Goal: Task Accomplishment & Management: Manage account settings

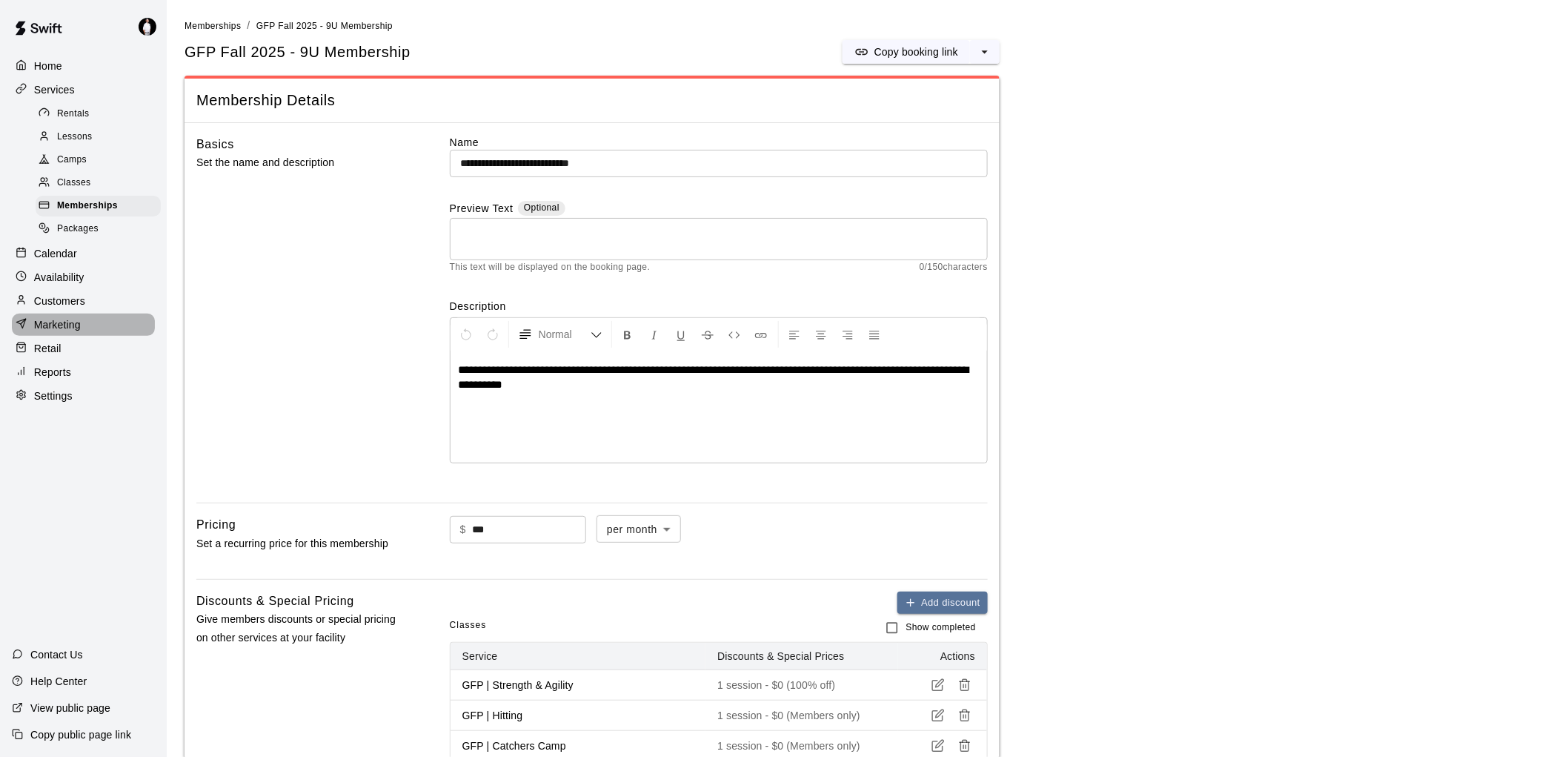
click at [63, 332] on p "Marketing" at bounding box center [57, 324] width 47 height 15
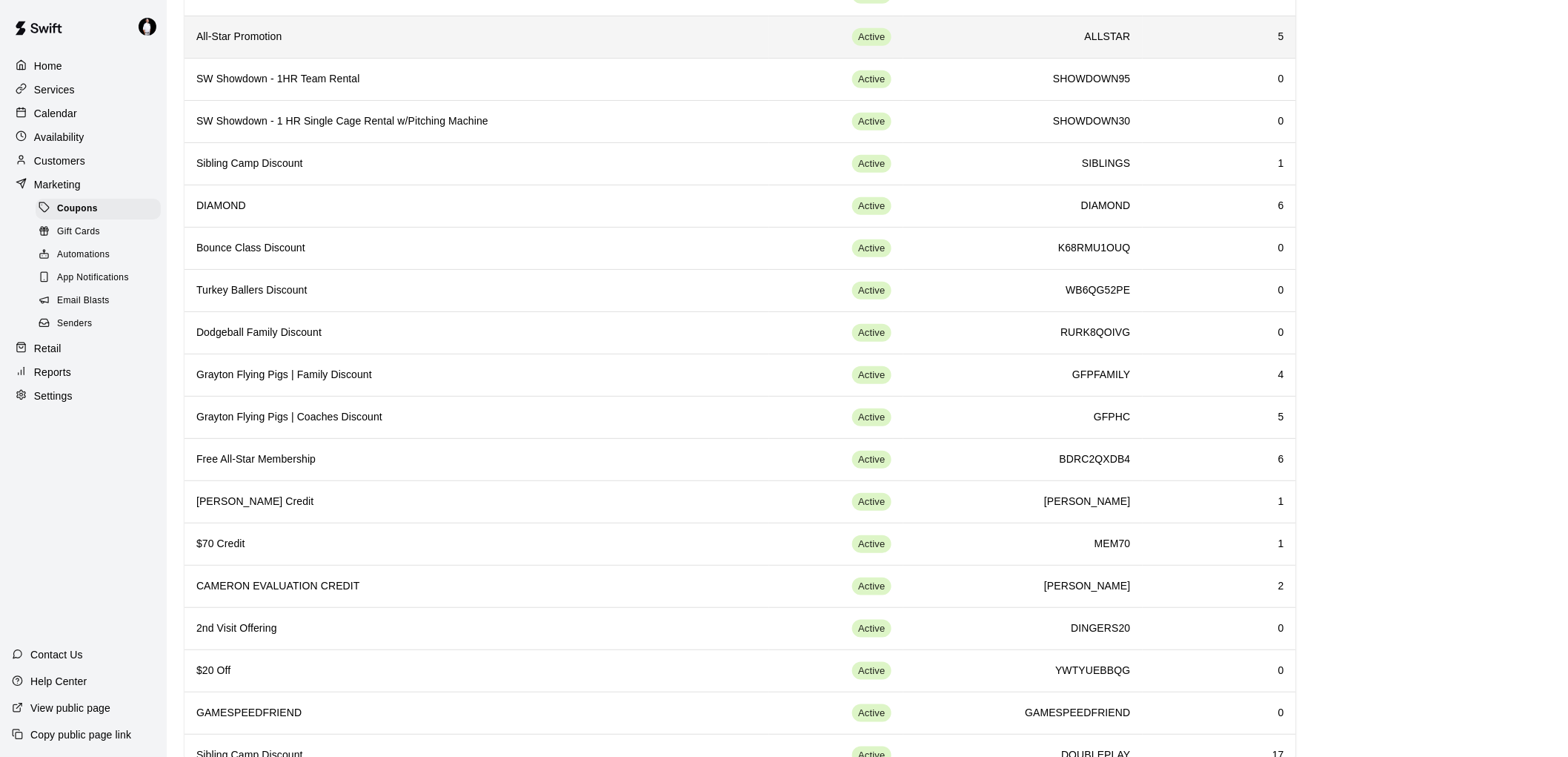
scroll to position [348, 0]
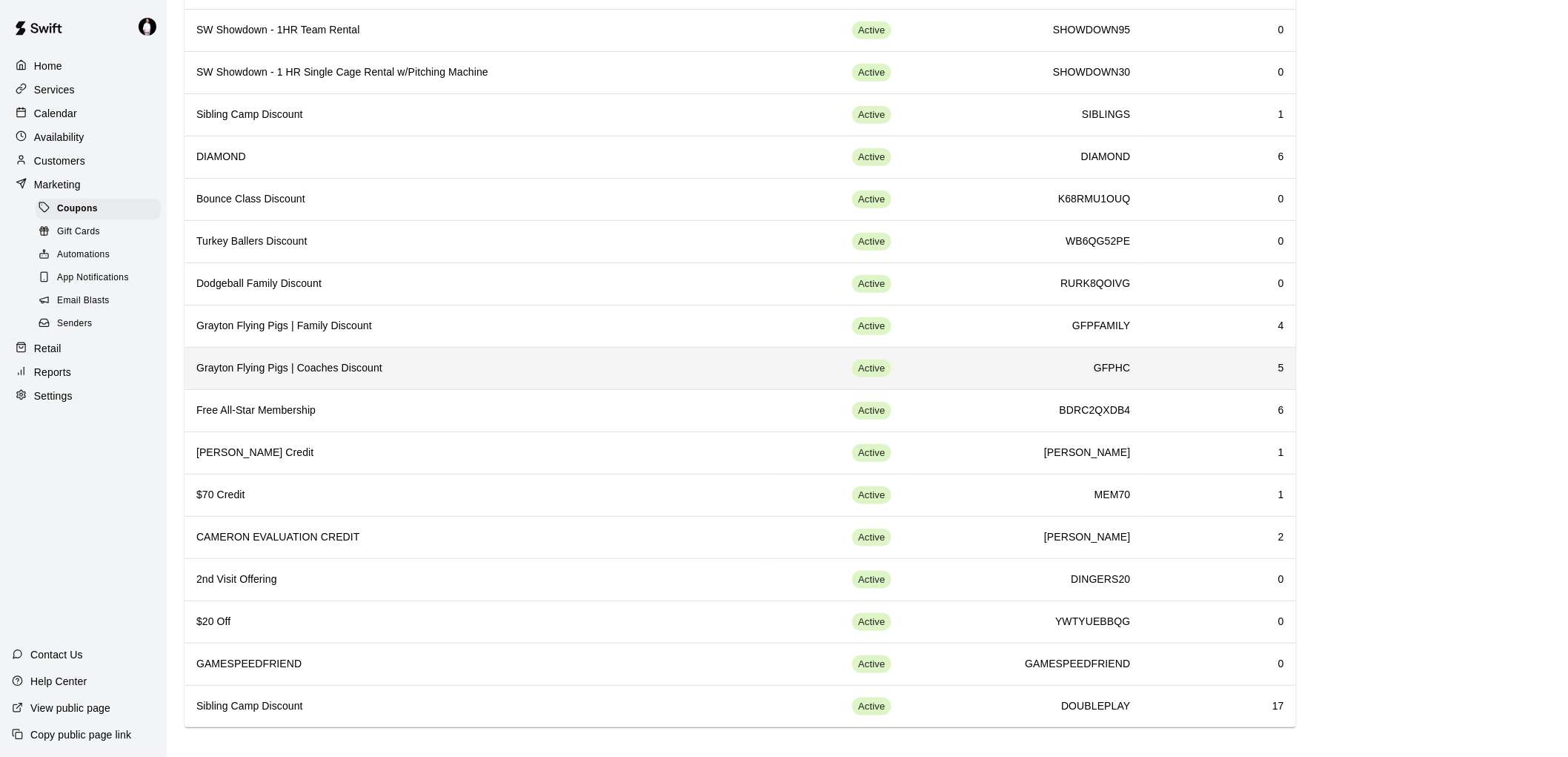
click at [523, 363] on h6 "Grayton Flying Pigs | Coaches Discount" at bounding box center [476, 368] width 561 height 17
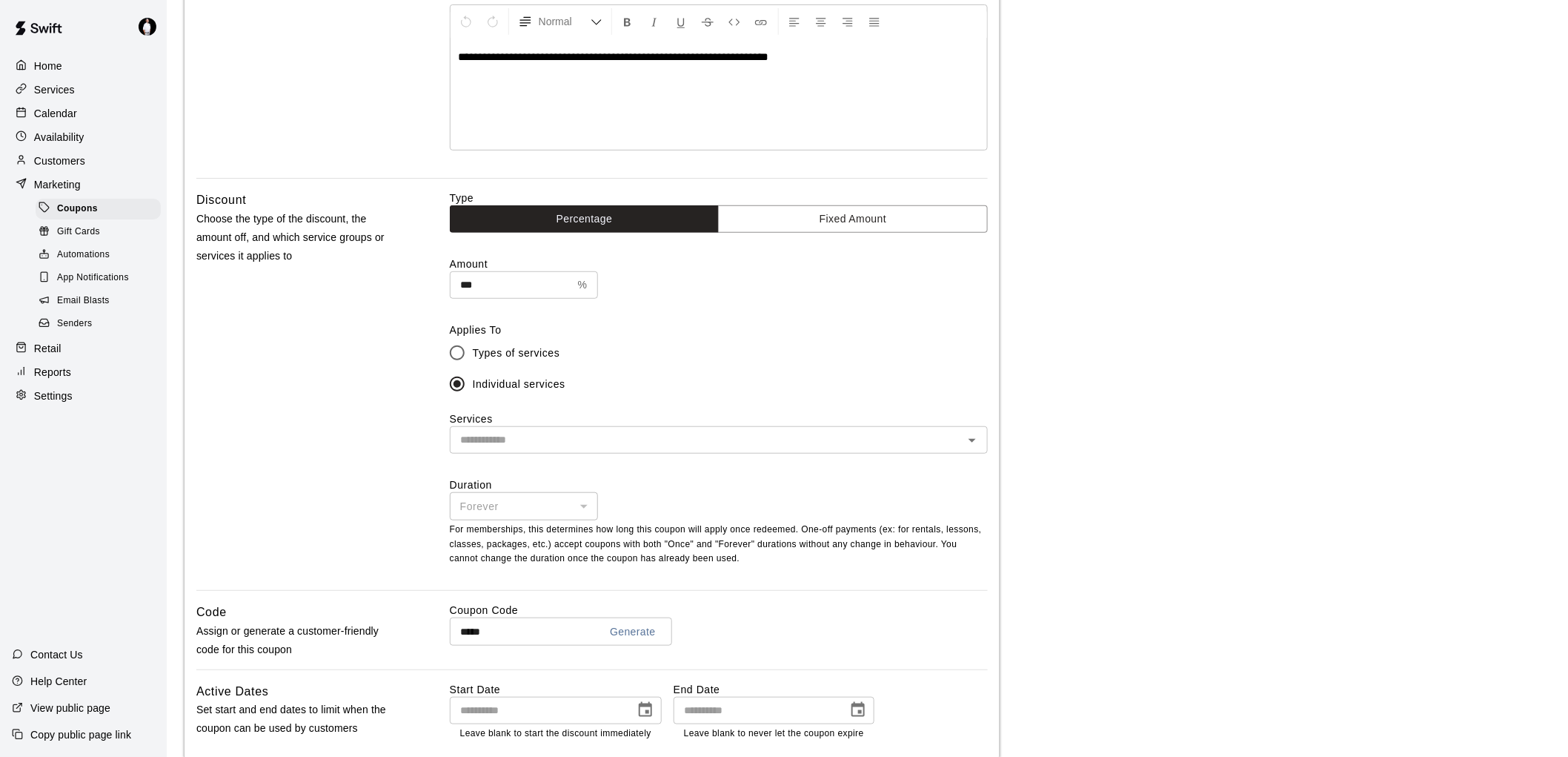
scroll to position [247, 0]
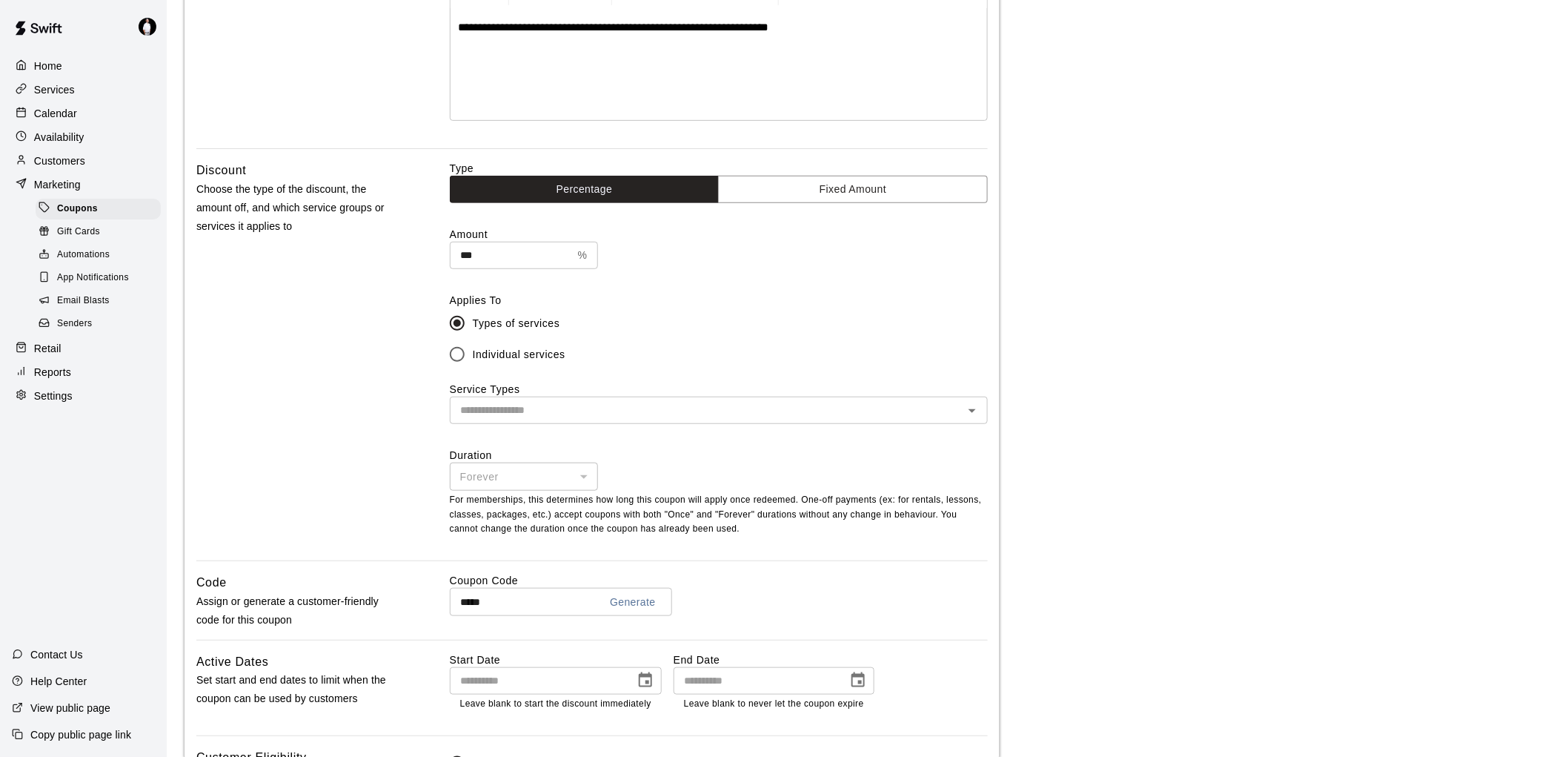
click at [984, 410] on div "​" at bounding box center [719, 410] width 538 height 27
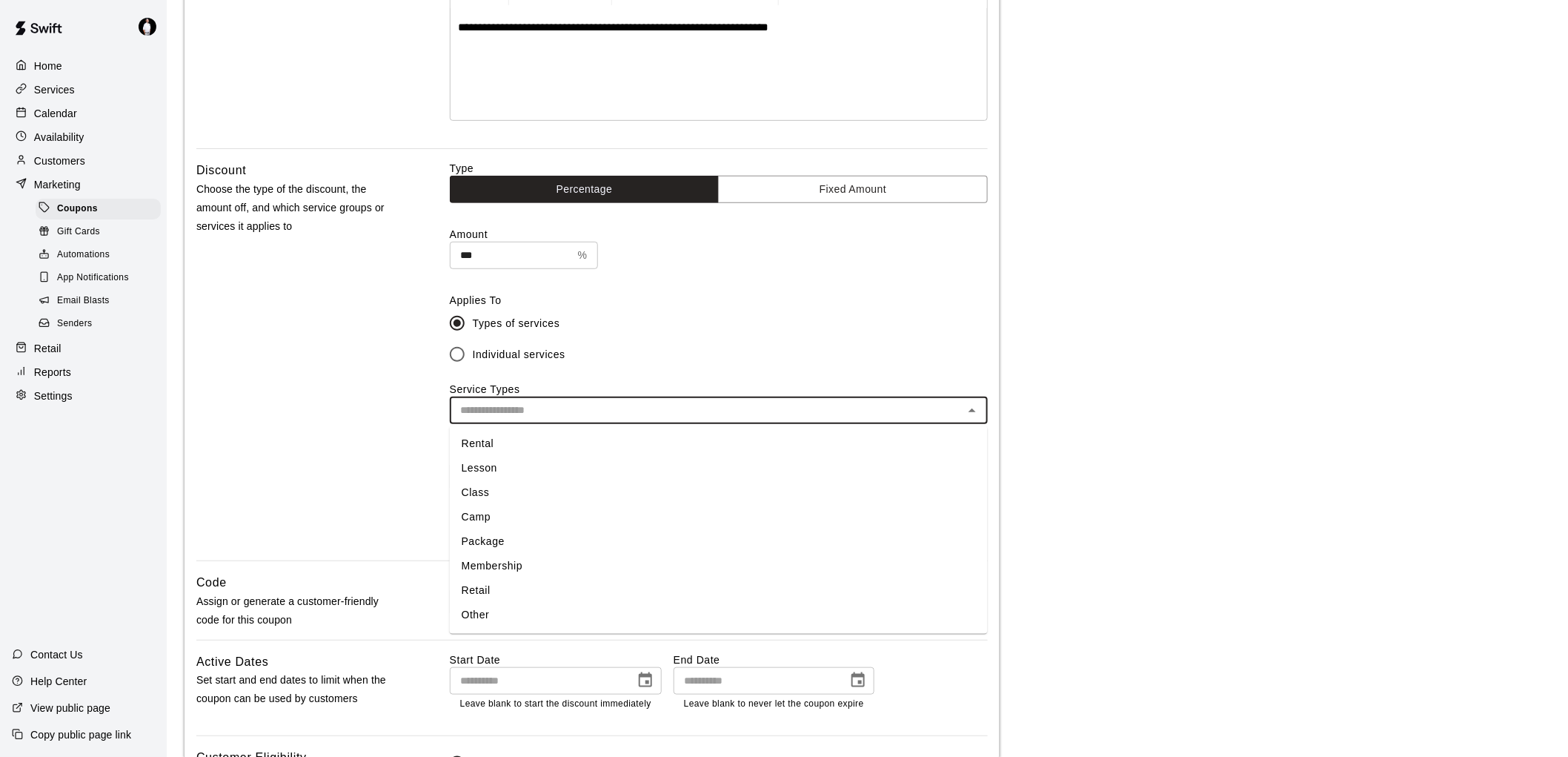
click at [593, 564] on li "Membership" at bounding box center [719, 567] width 538 height 25
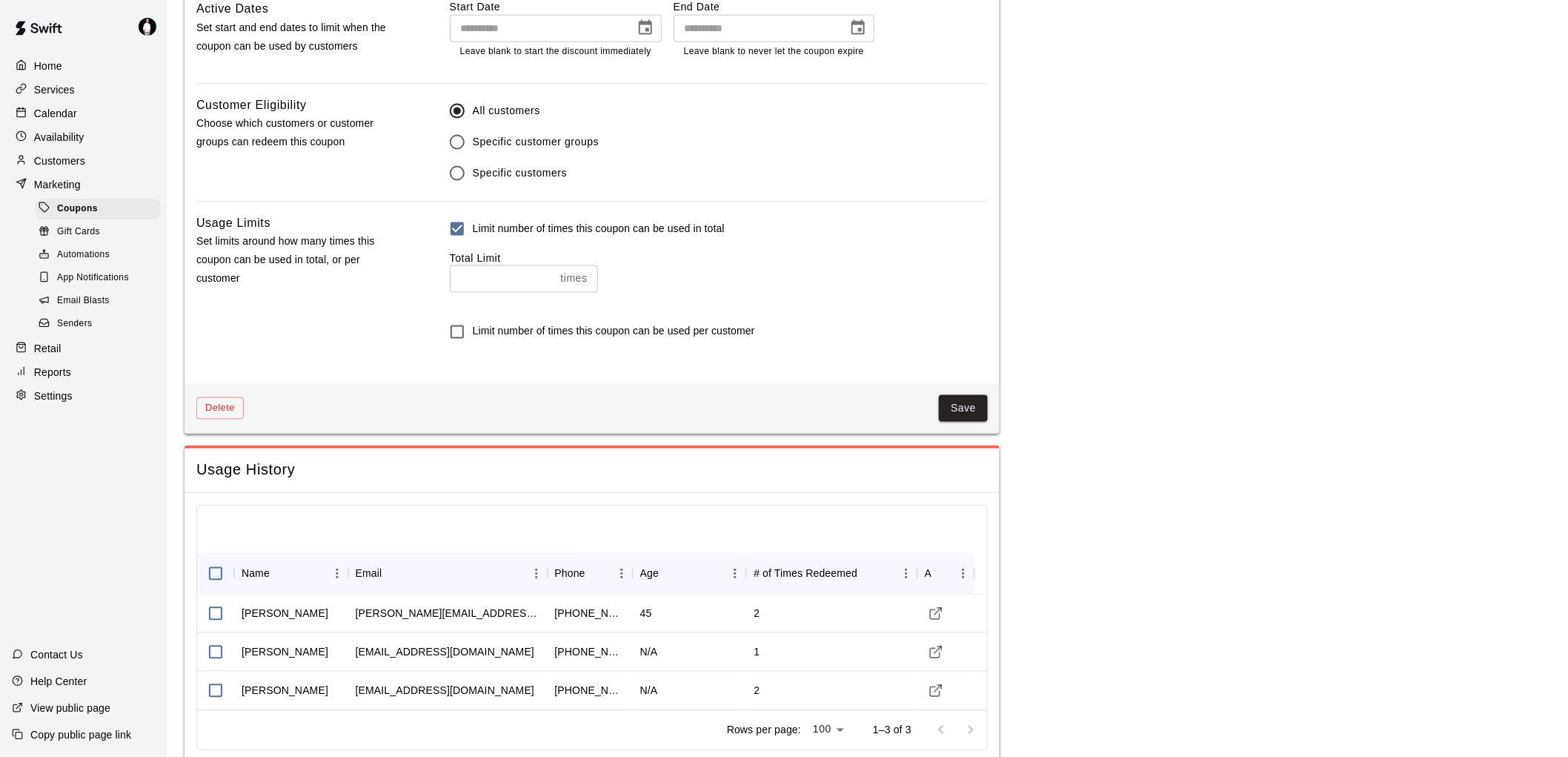
scroll to position [934, 0]
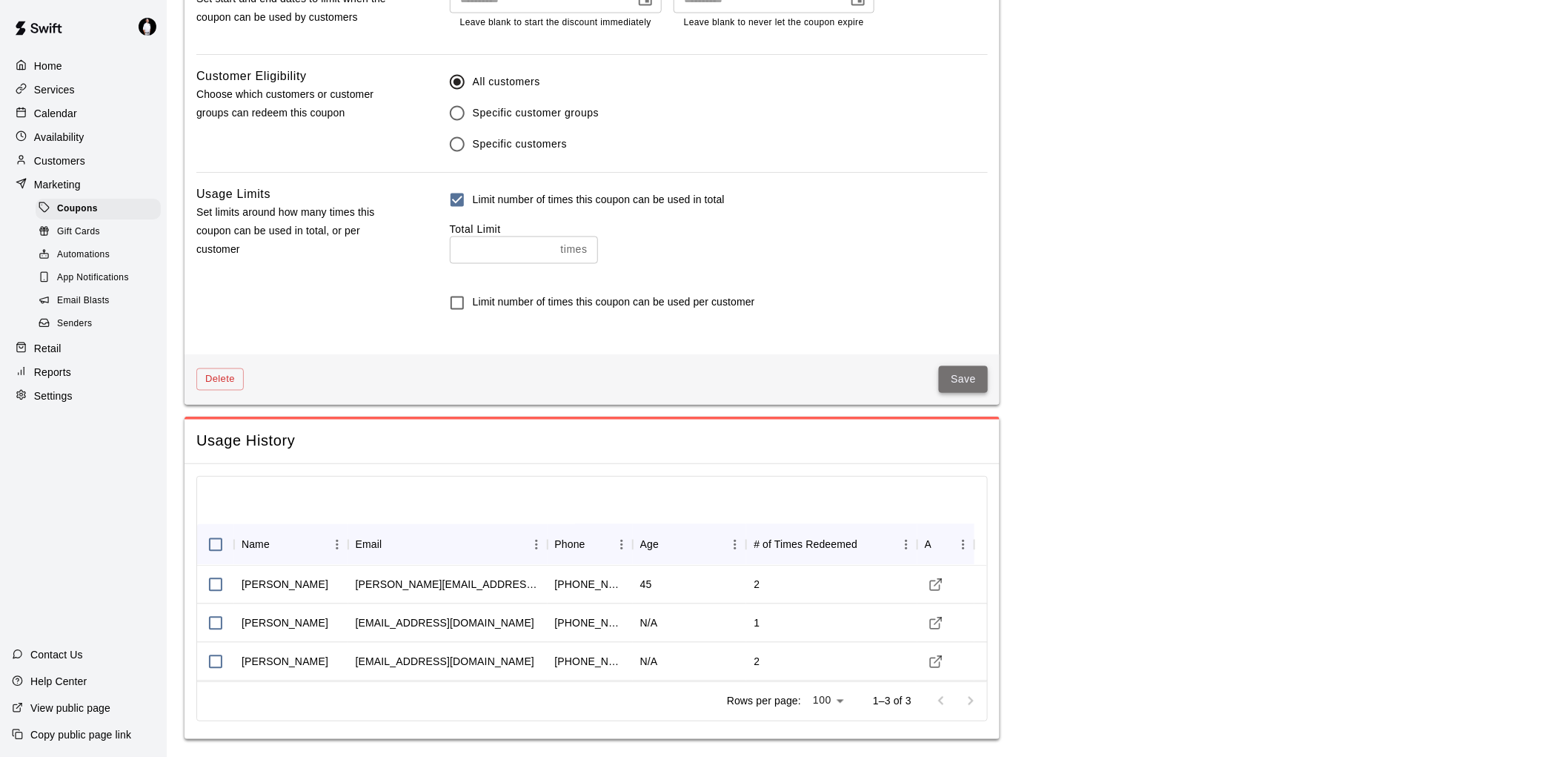
click at [961, 371] on button "Save" at bounding box center [963, 379] width 49 height 27
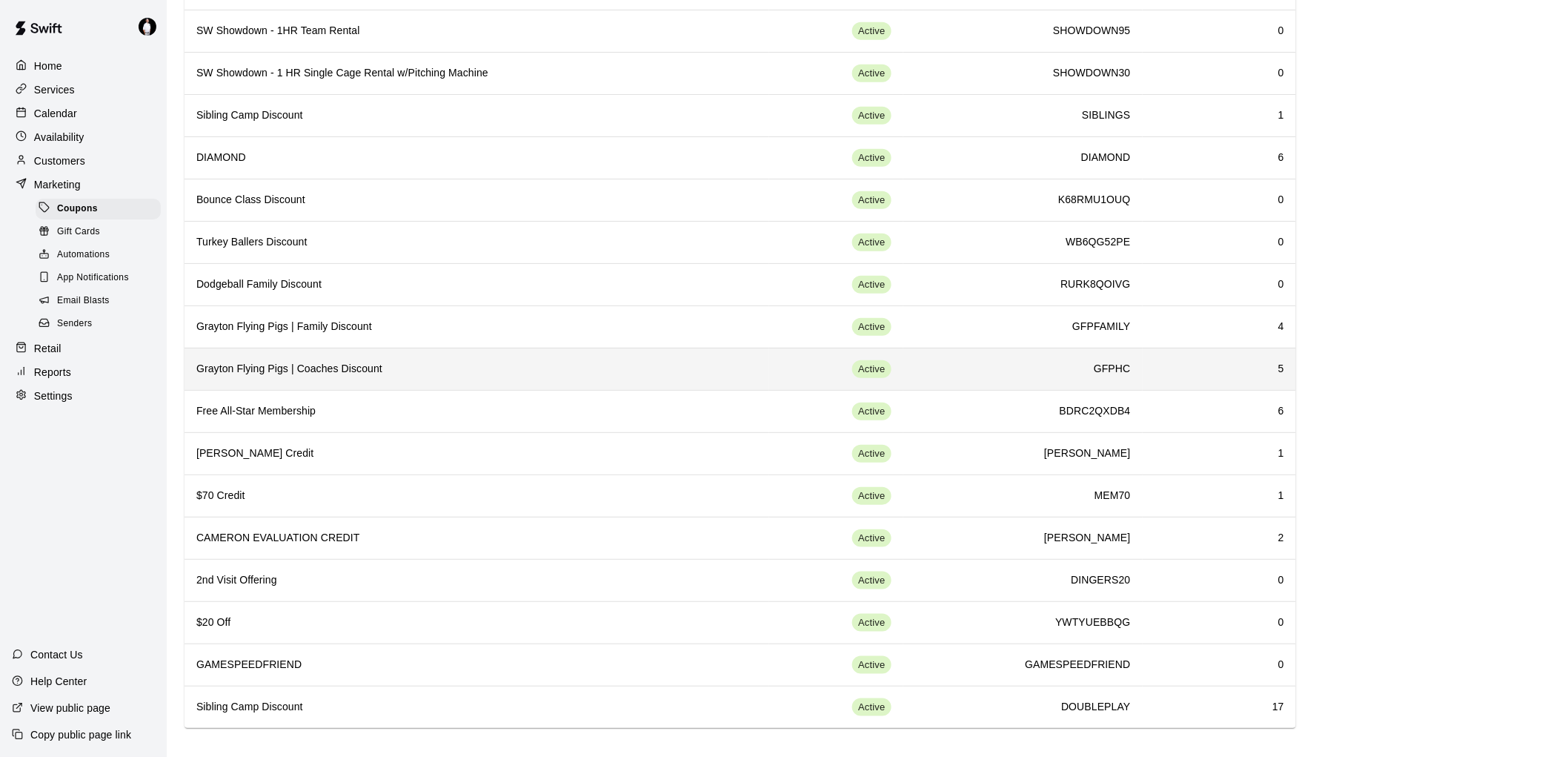
scroll to position [348, 0]
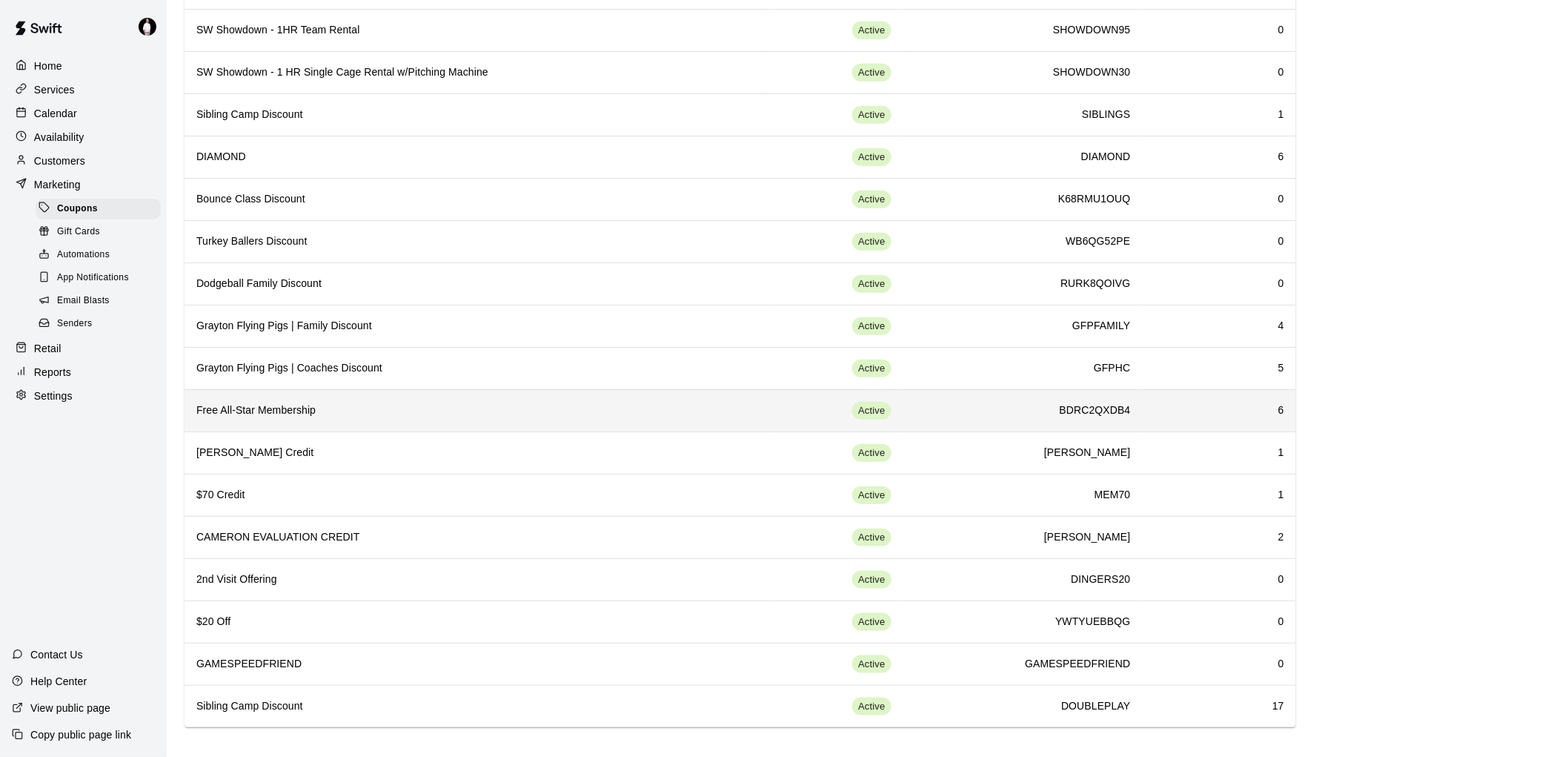
click at [304, 403] on h6 "Free All-Star Membership" at bounding box center [476, 411] width 561 height 17
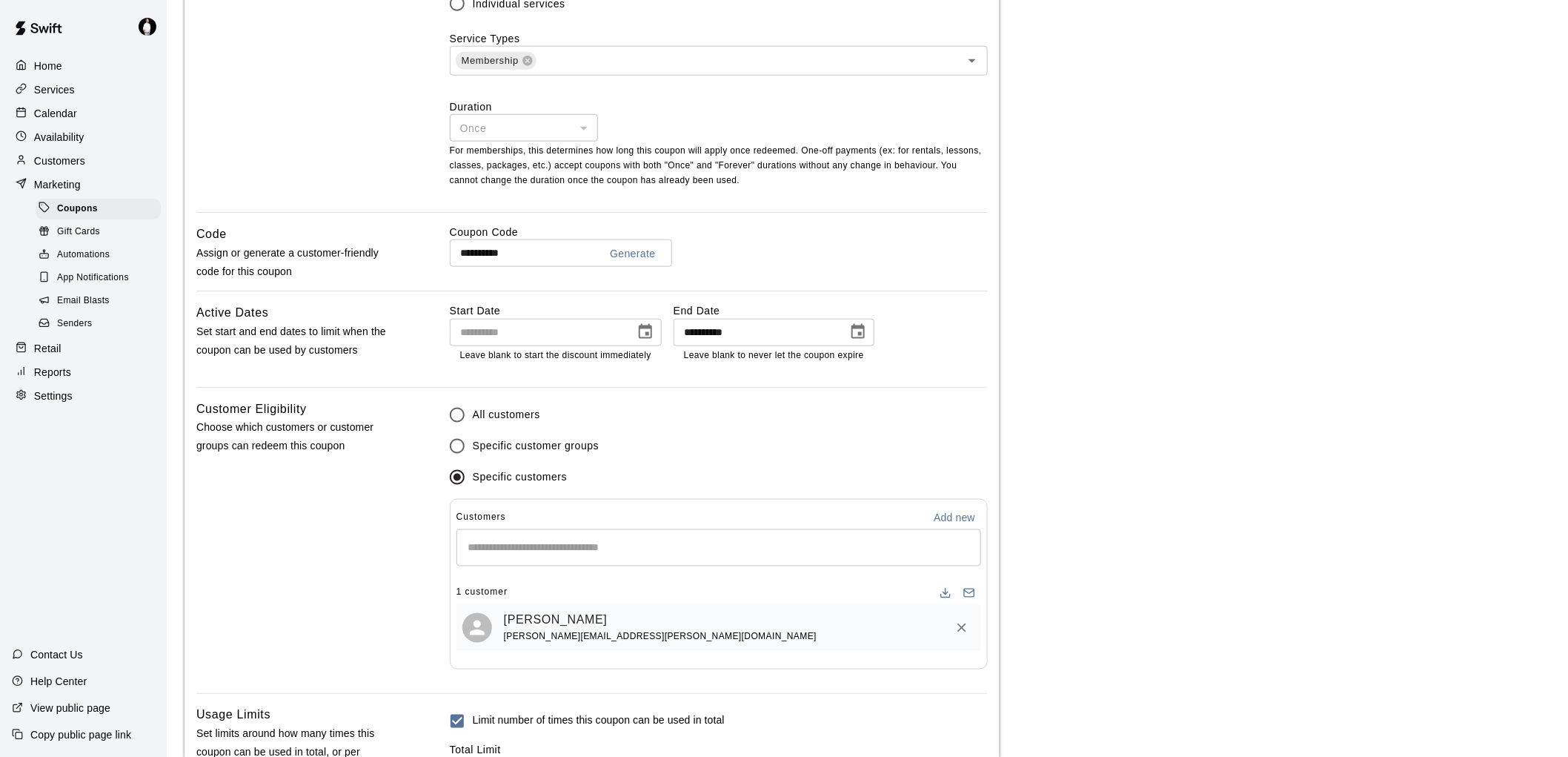
scroll to position [554, 0]
